Goal: Use online tool/utility: Utilize a website feature to perform a specific function

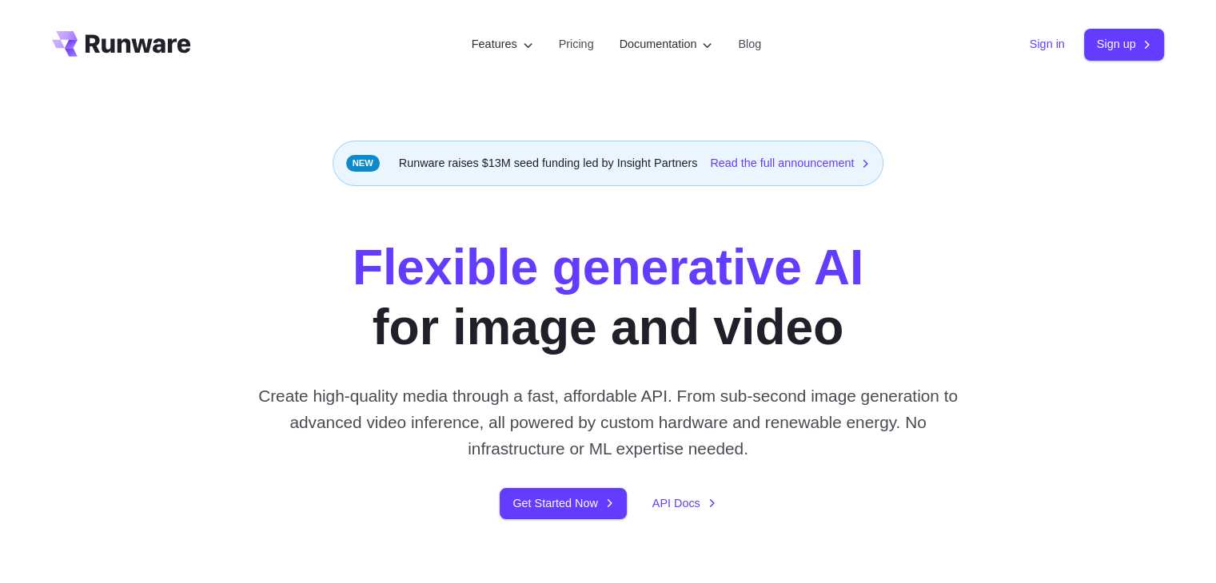
click at [1030, 42] on link "Sign in" at bounding box center [1047, 44] width 35 height 18
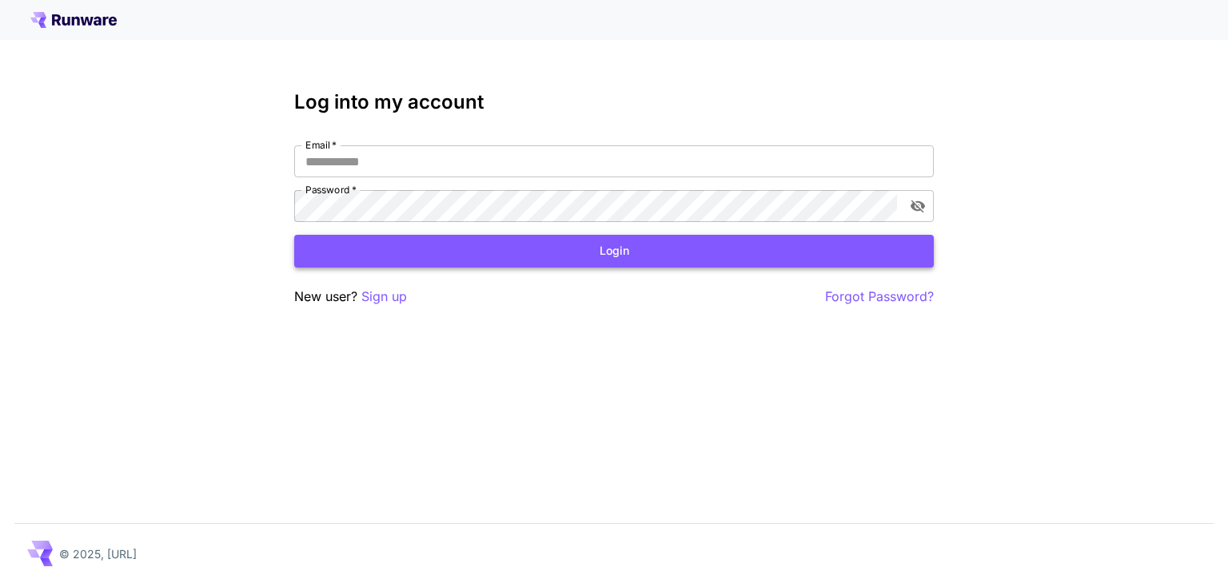
type input "**********"
click at [758, 255] on button "Login" at bounding box center [613, 251] width 639 height 33
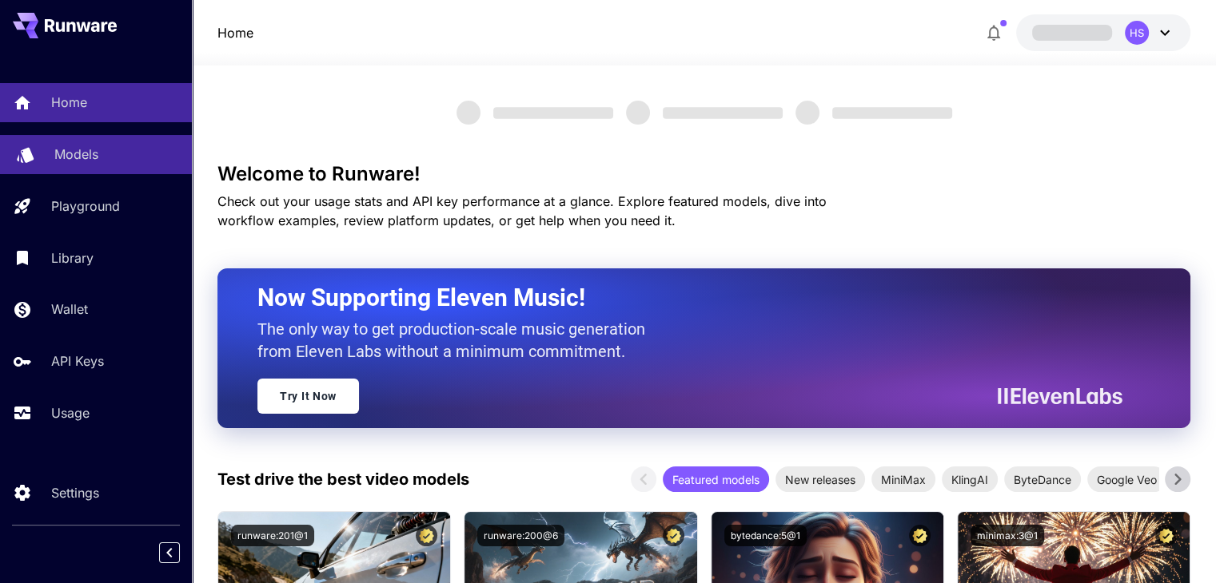
click at [134, 151] on div "Models" at bounding box center [116, 154] width 125 height 19
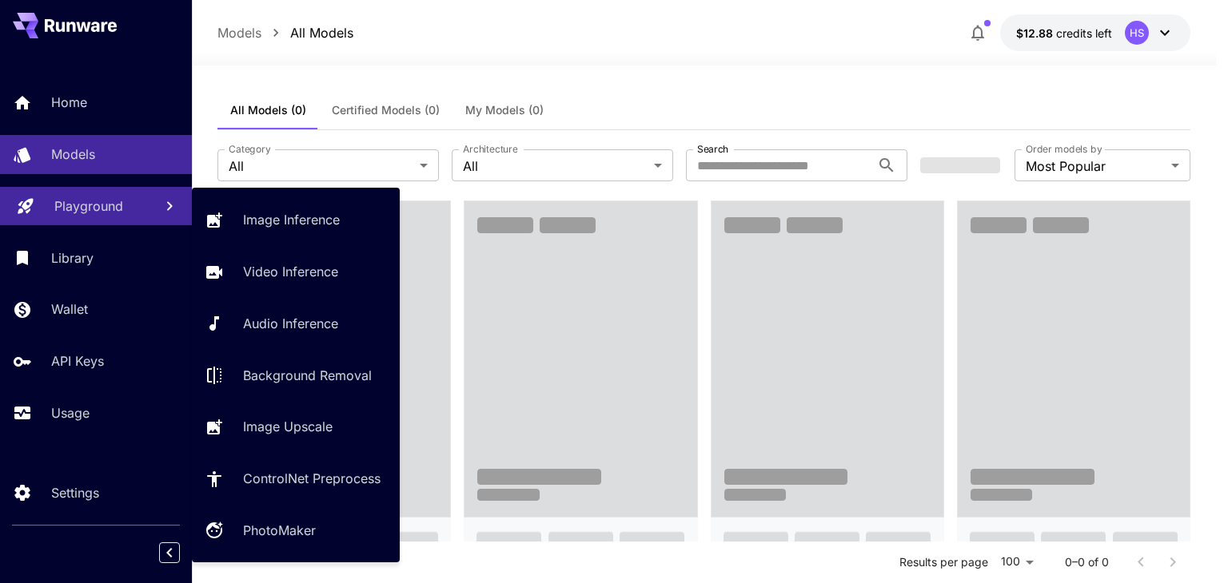
click at [101, 213] on p "Playground" at bounding box center [88, 206] width 69 height 19
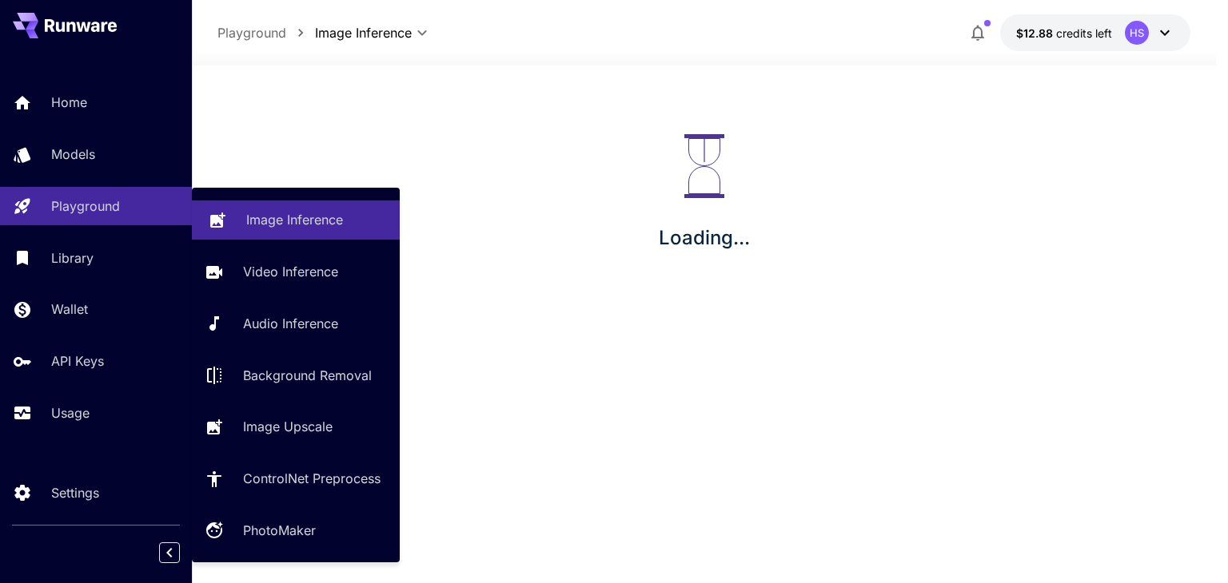
click at [240, 222] on link "Image Inference" at bounding box center [296, 220] width 208 height 39
